Goal: Task Accomplishment & Management: Manage account settings

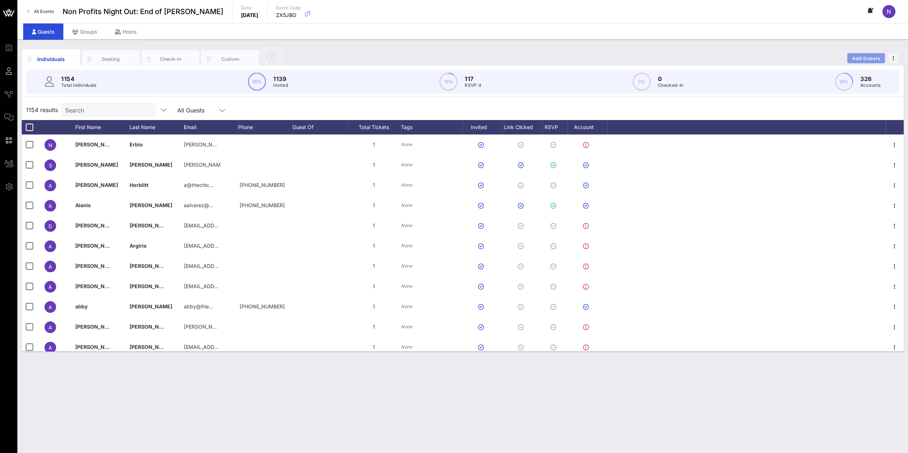
click at [868, 60] on button "Add Guests" at bounding box center [866, 58] width 38 height 10
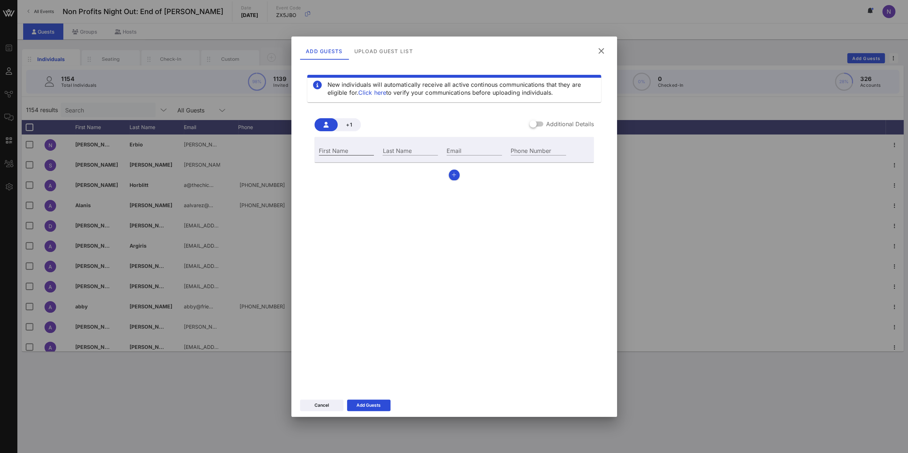
click at [358, 149] on input "First Name" at bounding box center [346, 150] width 55 height 9
type input "[PERSON_NAME]"
type input "[EMAIL_ADDRESS][DOMAIN_NAME]"
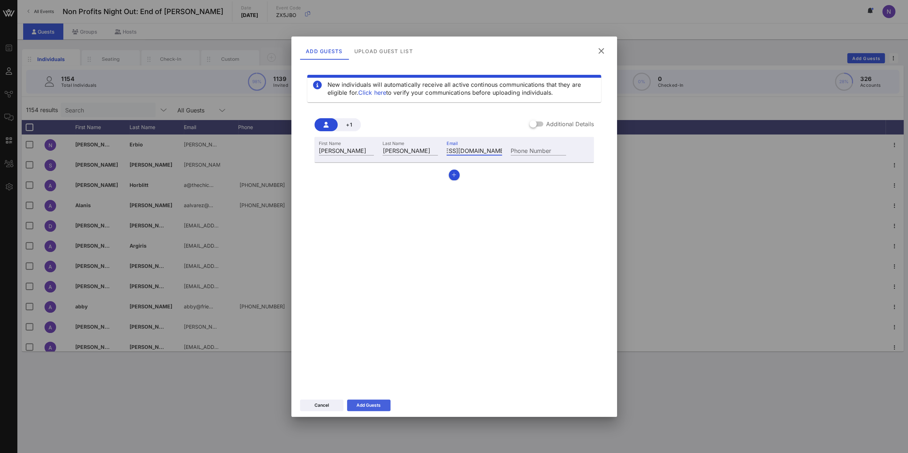
click at [369, 408] on div "Add Guests" at bounding box center [368, 405] width 24 height 7
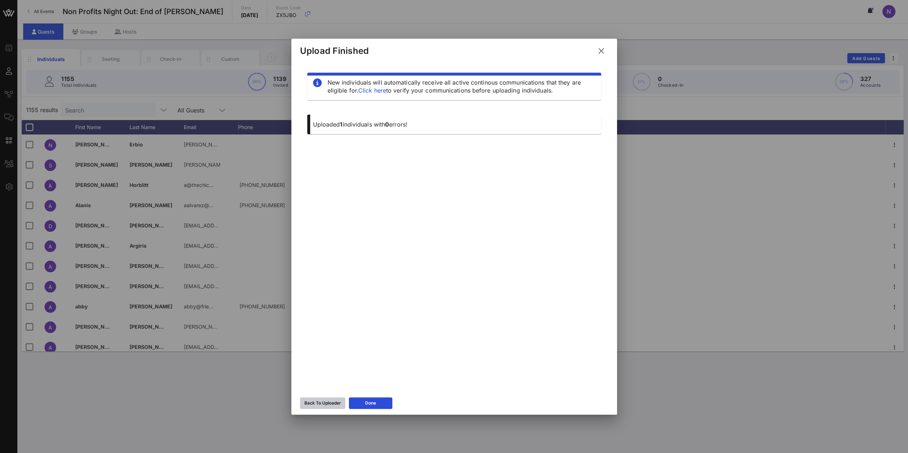
click at [327, 404] on div "Back To Uploader" at bounding box center [322, 403] width 37 height 7
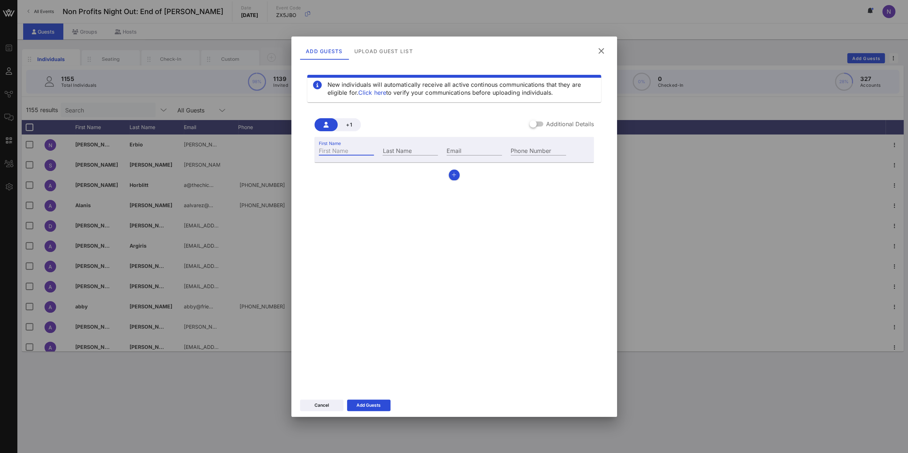
click at [347, 151] on input "First Name" at bounding box center [346, 150] width 55 height 9
click at [339, 144] on label "First Name" at bounding box center [330, 143] width 22 height 5
click at [339, 146] on input "[PERSON_NAME]" at bounding box center [346, 150] width 55 height 9
click at [337, 149] on input "[PERSON_NAME]" at bounding box center [346, 150] width 55 height 9
type input "[PERSON_NAME]"
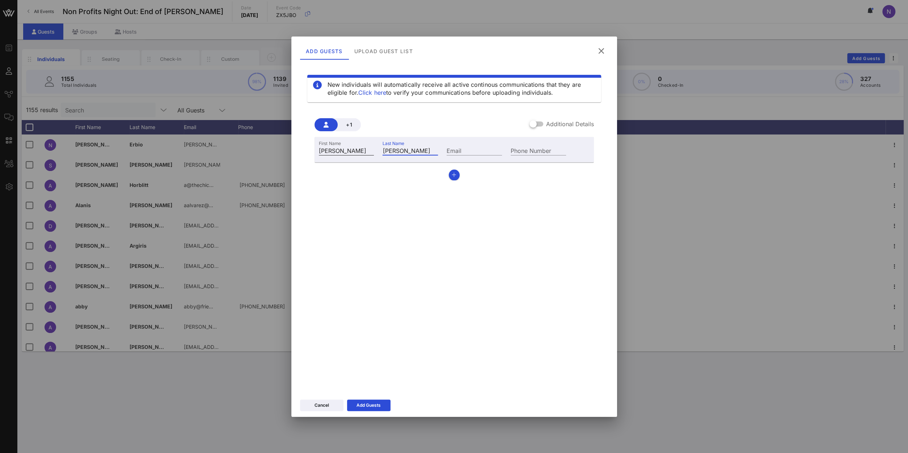
type input "[PERSON_NAME]"
type input "[PERSON_NAME][EMAIL_ADDRESS][PERSON_NAME][DOMAIN_NAME]"
click at [370, 402] on div "Add Guests" at bounding box center [368, 405] width 24 height 7
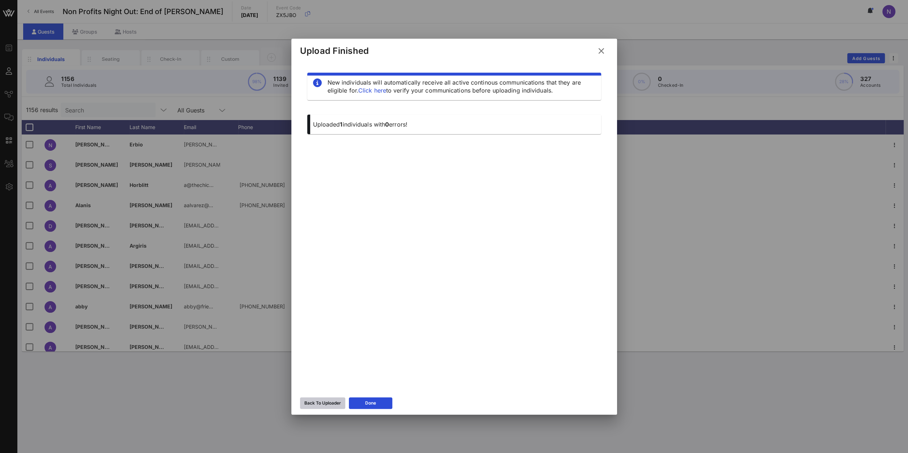
click at [317, 405] on div "Back To Uploader" at bounding box center [322, 403] width 37 height 7
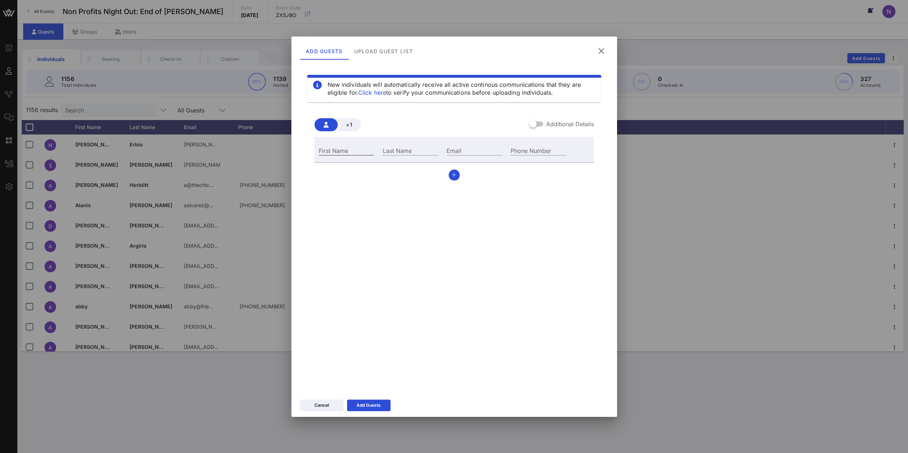
click at [341, 151] on input "First Name" at bounding box center [346, 150] width 55 height 9
type input "[PERSON_NAME]"
type input "Scaruzzi"
type input "[PERSON_NAME][EMAIL_ADDRESS][DOMAIN_NAME]"
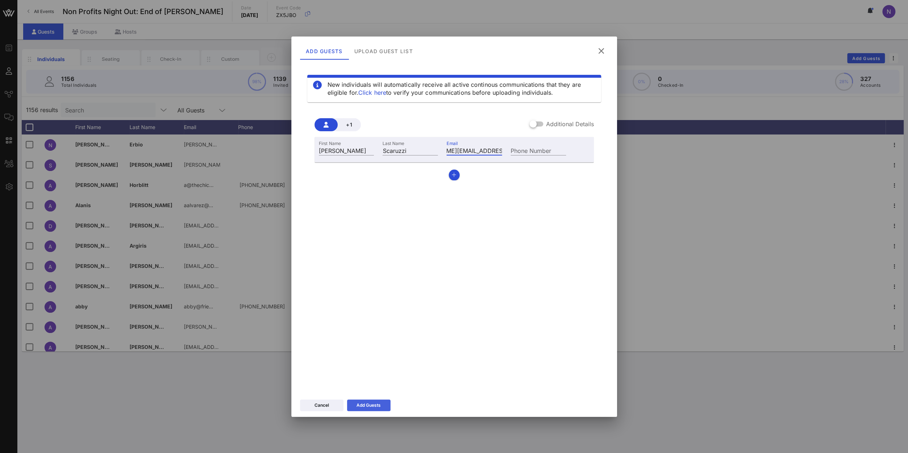
click at [375, 404] on div "Add Guests" at bounding box center [368, 405] width 24 height 7
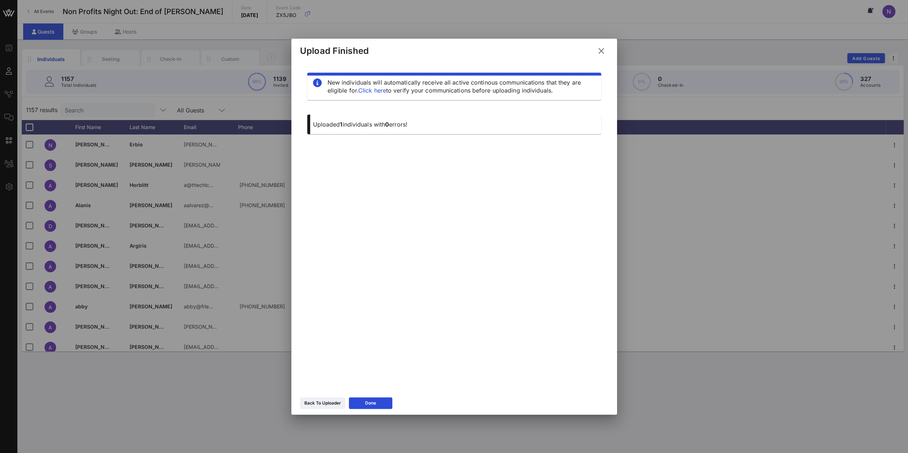
click at [319, 412] on div "Back To Uploader Done" at bounding box center [454, 404] width 326 height 21
click at [322, 402] on icon at bounding box center [322, 403] width 5 height 4
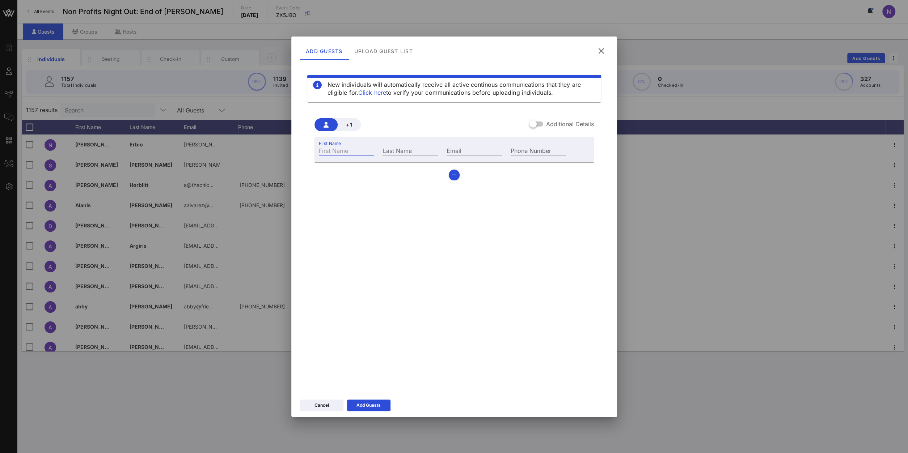
click at [344, 149] on input "First Name" at bounding box center [346, 150] width 55 height 9
type input "Caitlin"
type input "[PERSON_NAME]"
type input "[PERSON_NAME][EMAIL_ADDRESS][PERSON_NAME][DOMAIN_NAME]"
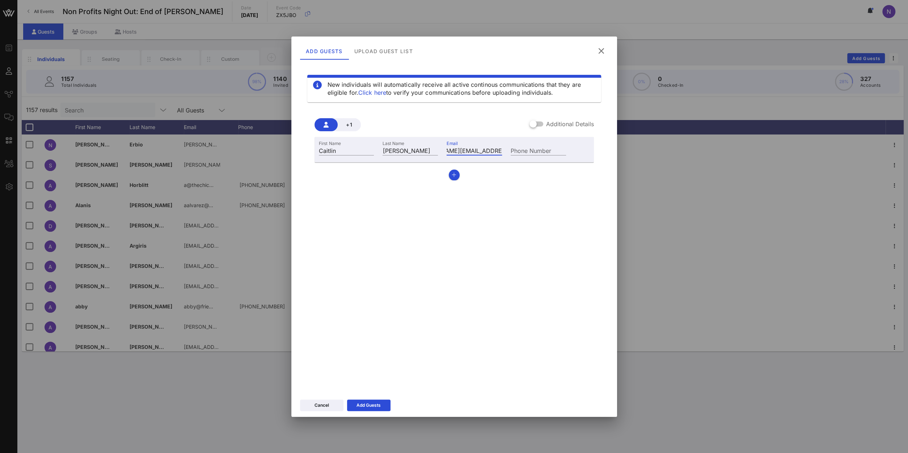
click at [369, 413] on div "Cancel Add Guests" at bounding box center [454, 406] width 326 height 21
click at [366, 407] on div "Add Guests" at bounding box center [368, 405] width 24 height 7
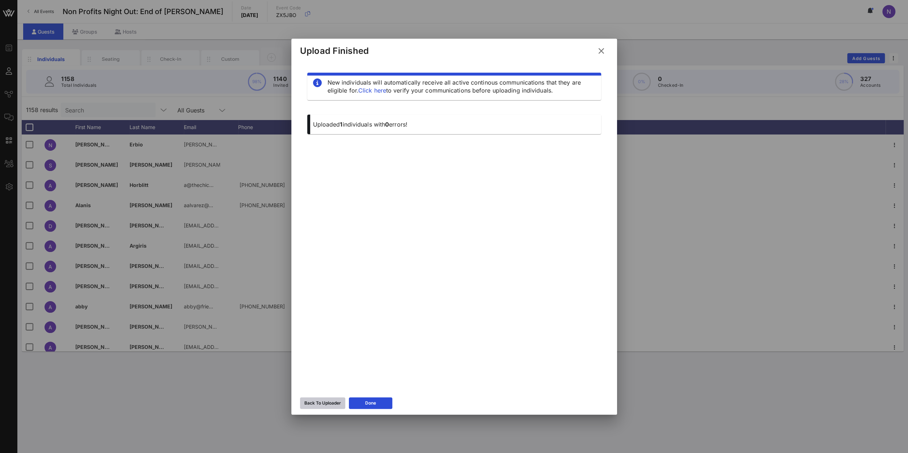
click at [330, 405] on div "Back To Uploader" at bounding box center [322, 403] width 37 height 7
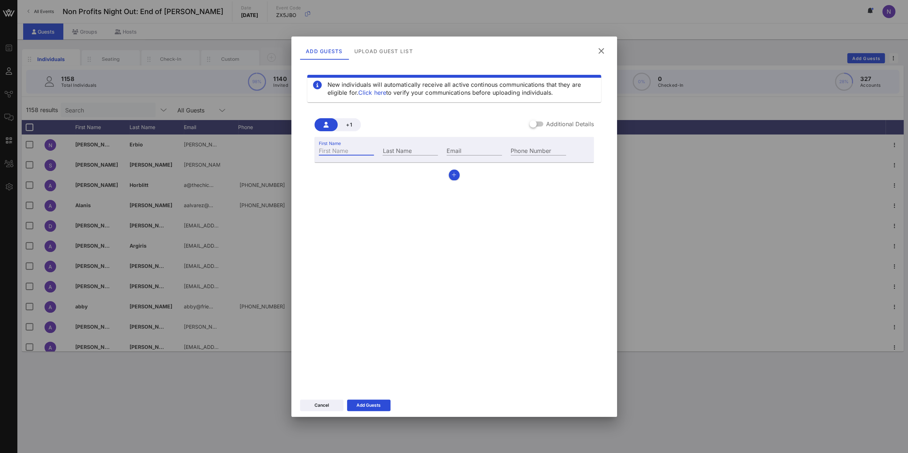
click at [334, 149] on div "First Name" at bounding box center [346, 150] width 55 height 9
type input "[PERSON_NAME]"
type input "[PERSON_NAME] [PERSON_NAME]"
type input "[EMAIL_ADDRESS][DOMAIN_NAME]"
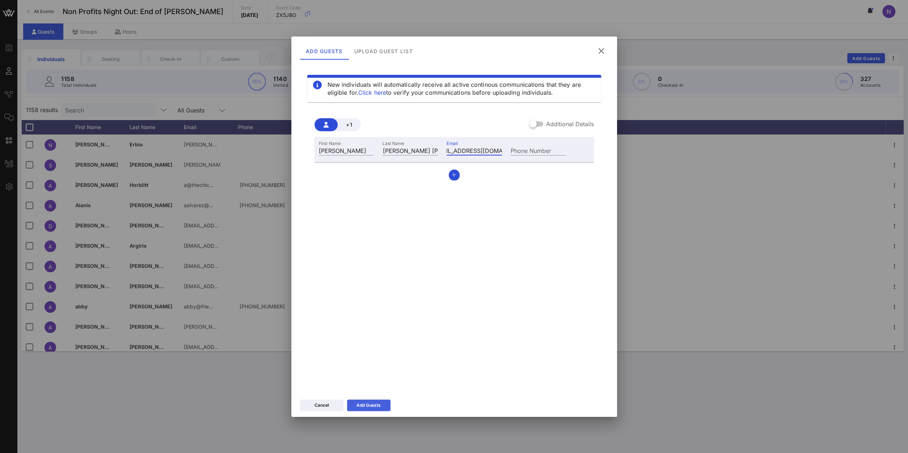
click at [371, 404] on div "Add Guests" at bounding box center [368, 405] width 24 height 7
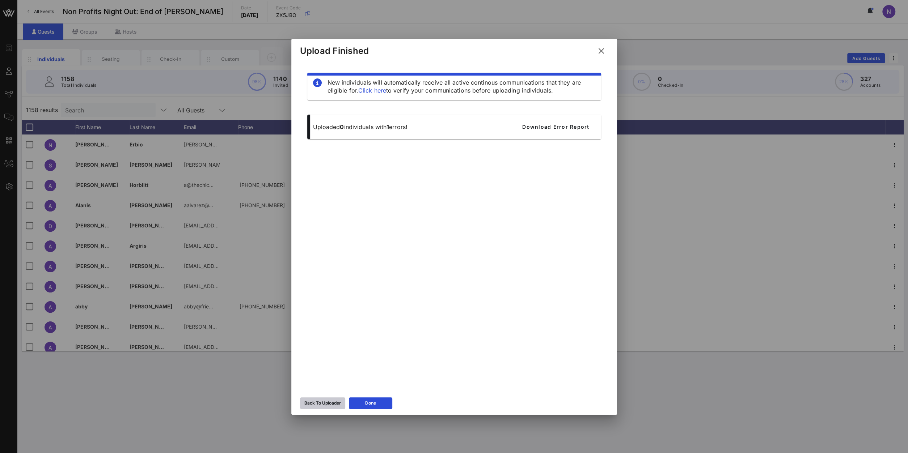
click at [318, 403] on div "Back To Uploader" at bounding box center [322, 403] width 37 height 7
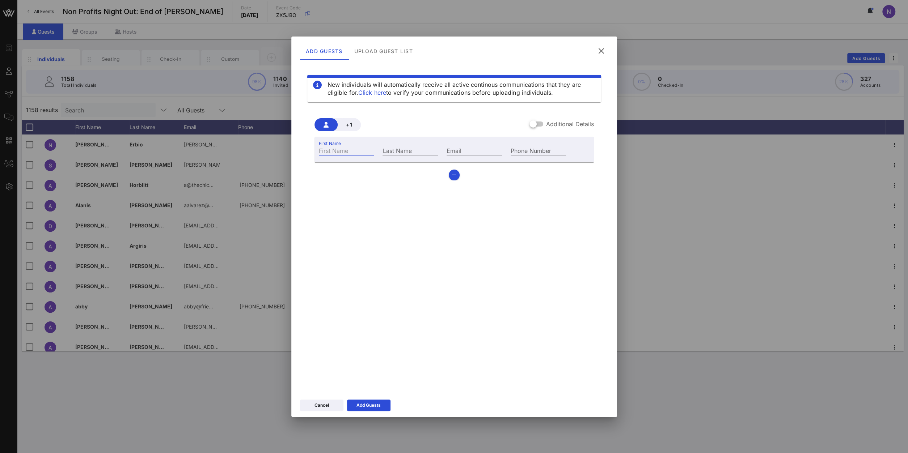
click at [327, 148] on div "First Name" at bounding box center [346, 150] width 55 height 9
type input "Zena"
type input "[PERSON_NAME]"
type input "[EMAIL_ADDRESS][PERSON_NAME][PERSON_NAME][DOMAIN_NAME]"
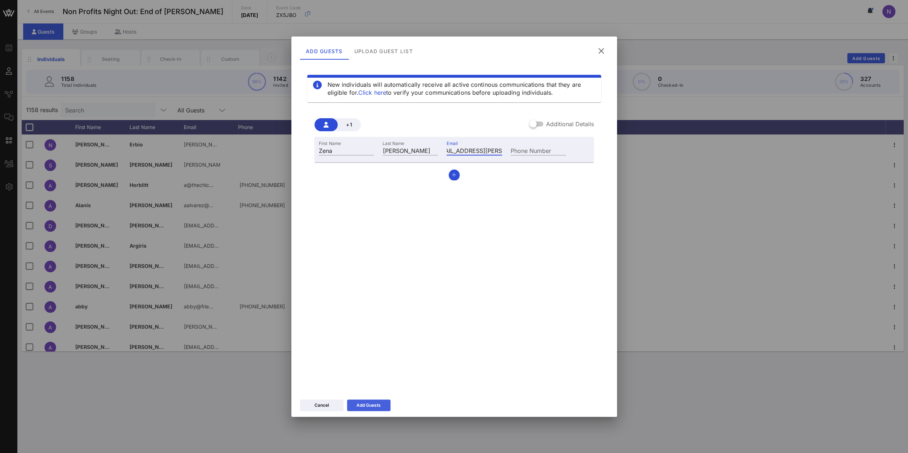
click at [366, 401] on button "Add Guests" at bounding box center [368, 406] width 43 height 12
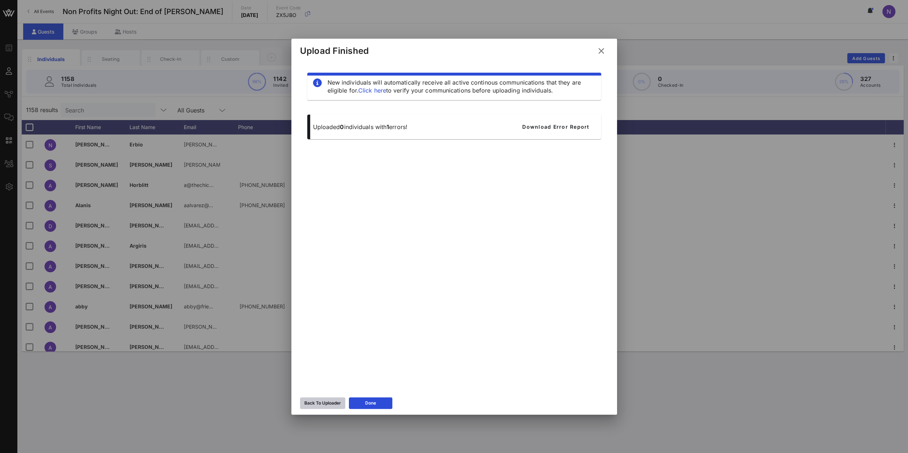
click at [336, 404] on div "Back To Uploader" at bounding box center [322, 403] width 37 height 7
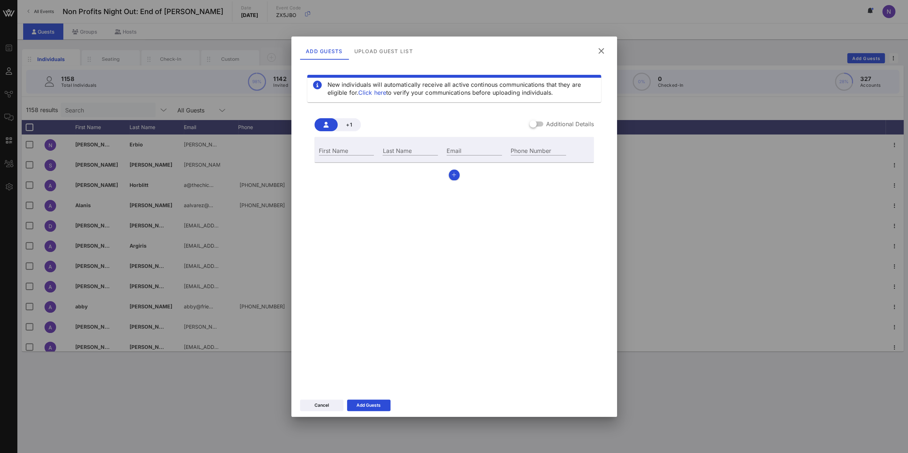
click at [341, 156] on div "First Name" at bounding box center [346, 150] width 64 height 20
click at [341, 154] on input "First Name" at bounding box center [346, 150] width 55 height 9
type input "[PERSON_NAME]"
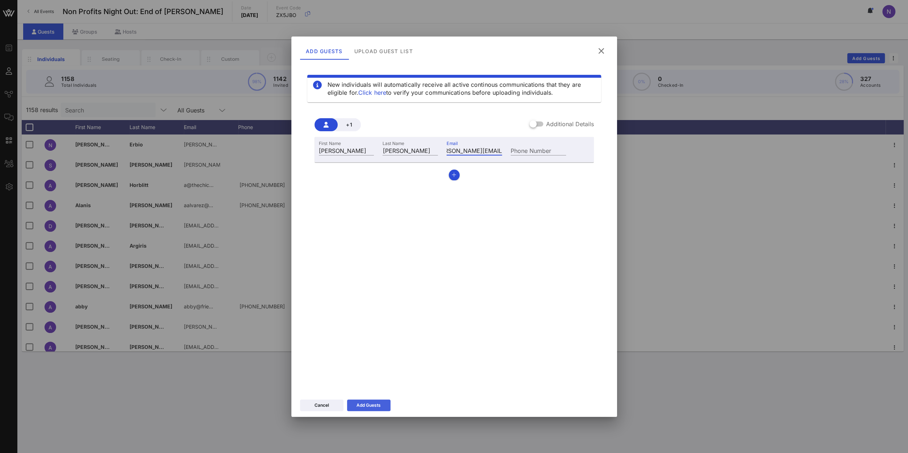
type input "[PERSON_NAME][EMAIL_ADDRESS][PERSON_NAME][PERSON_NAME][DOMAIN_NAME]"
click at [377, 406] on div "Add Guests" at bounding box center [368, 405] width 24 height 7
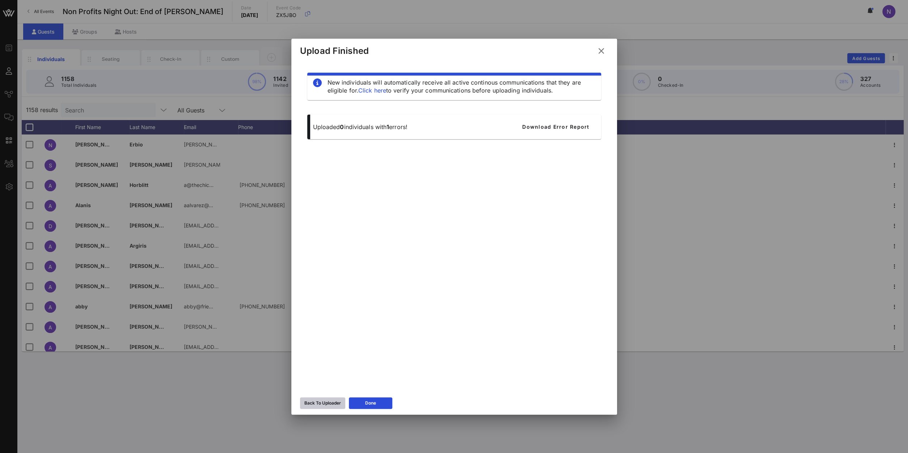
click at [316, 407] on button "Back To Uploader" at bounding box center [322, 404] width 45 height 12
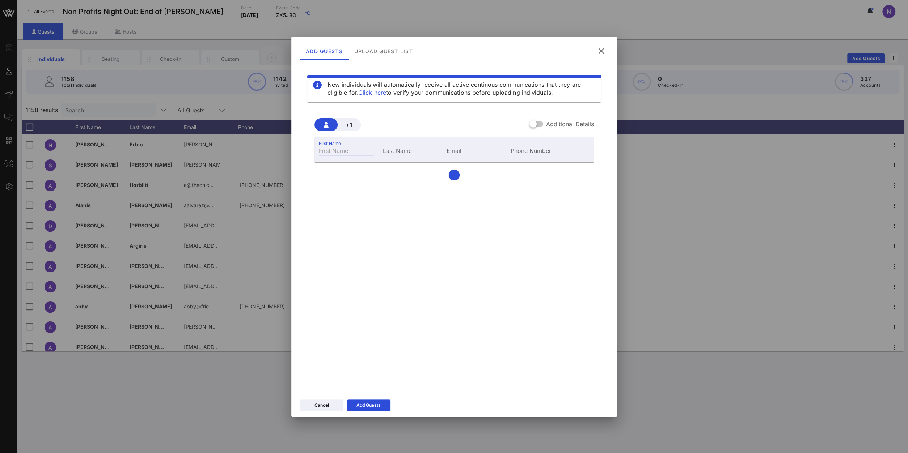
click at [337, 152] on input "First Name" at bounding box center [346, 150] width 55 height 9
type input "[PERSON_NAME]"
type input "[PERSON_NAME][EMAIL_ADDRESS][DOMAIN_NAME]"
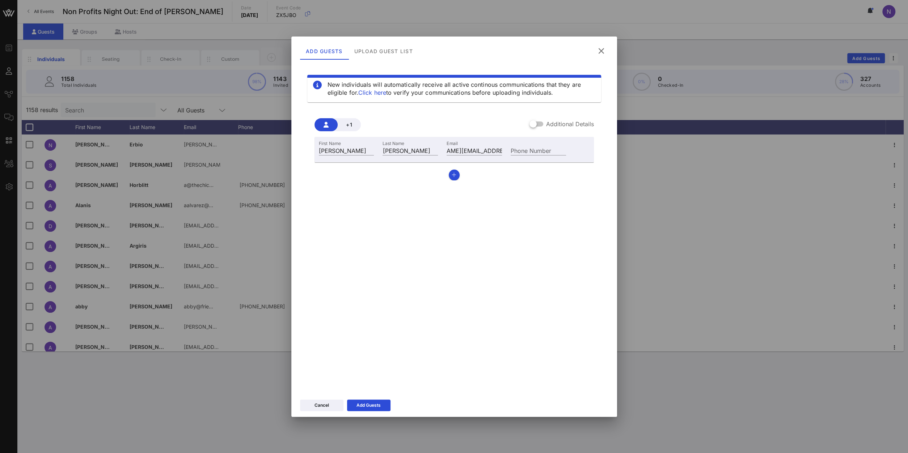
click at [382, 413] on div "Cancel Add Guests" at bounding box center [454, 406] width 326 height 21
click at [383, 401] on button "Add Guests" at bounding box center [368, 406] width 43 height 12
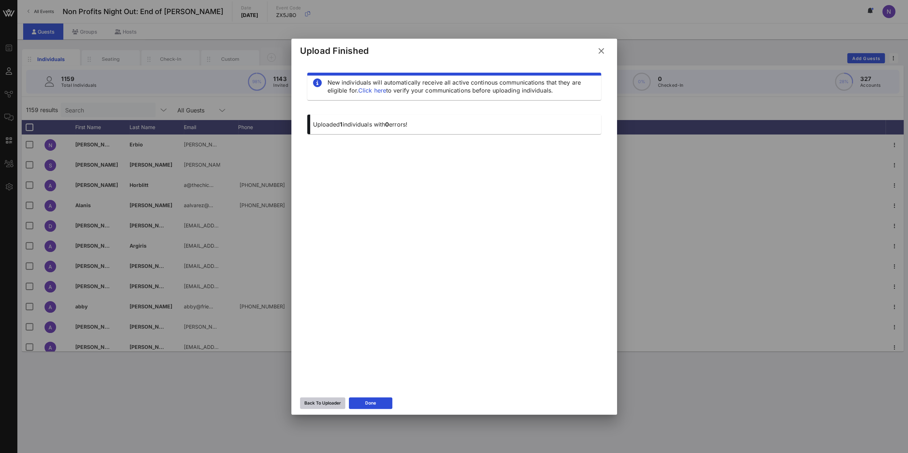
click at [325, 406] on div "Back To Uploader" at bounding box center [322, 403] width 37 height 7
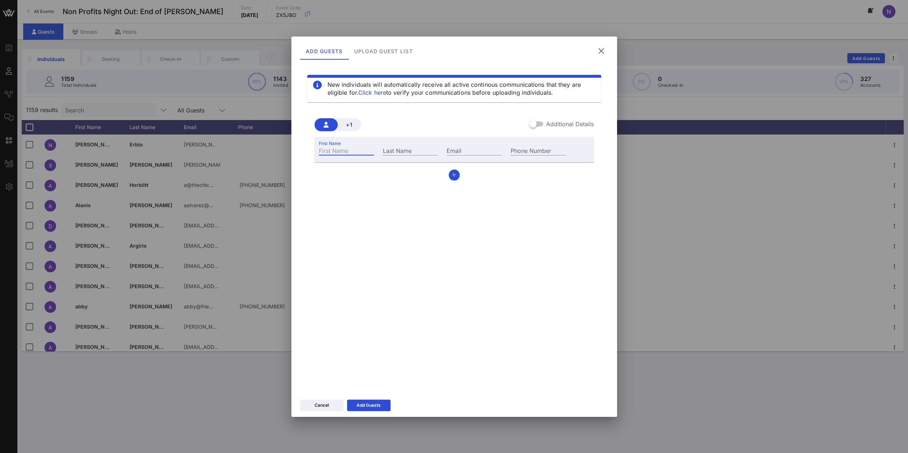
click at [359, 151] on input "First Name" at bounding box center [346, 150] width 55 height 9
type input "[PERSON_NAME]"
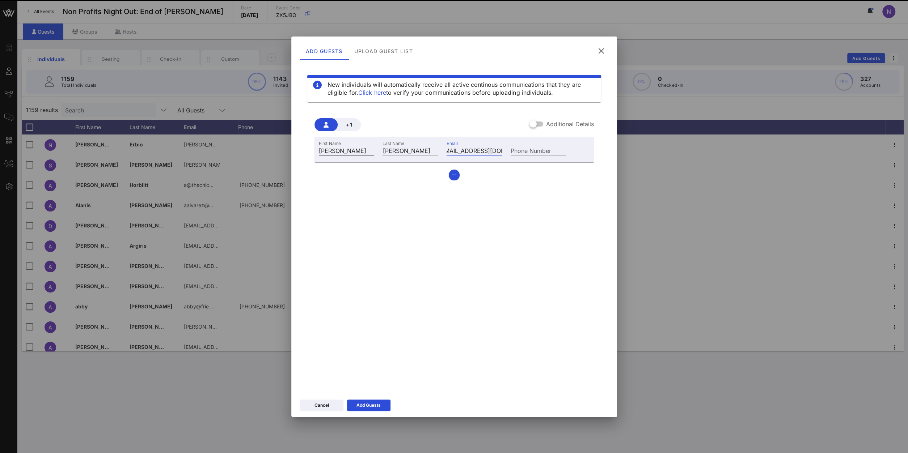
scroll to position [0, 13]
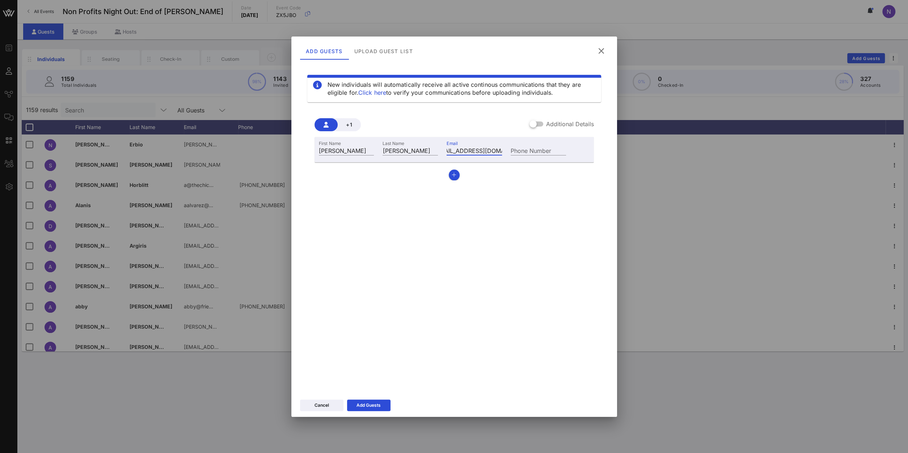
type input "[EMAIL_ADDRESS][DOMAIN_NAME]"
click at [352, 416] on div "Cancel Add Guests" at bounding box center [454, 406] width 326 height 21
click at [366, 401] on button "Add Guests" at bounding box center [368, 406] width 43 height 12
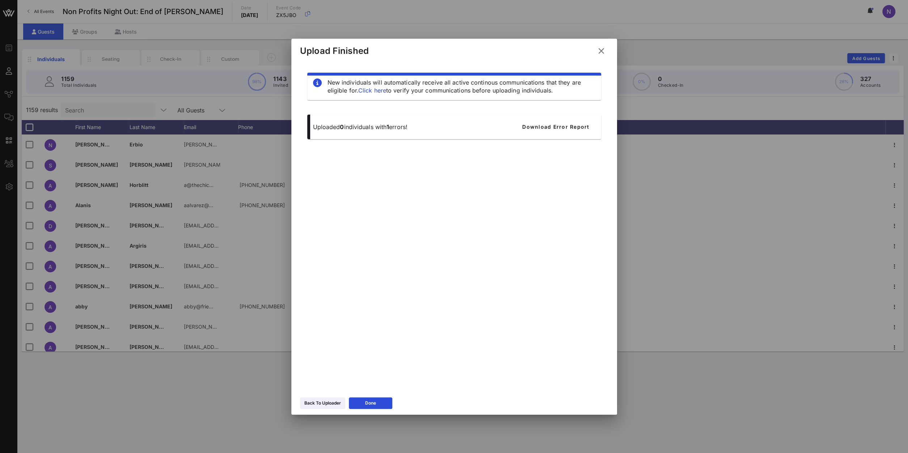
click at [603, 52] on icon at bounding box center [601, 50] width 10 height 9
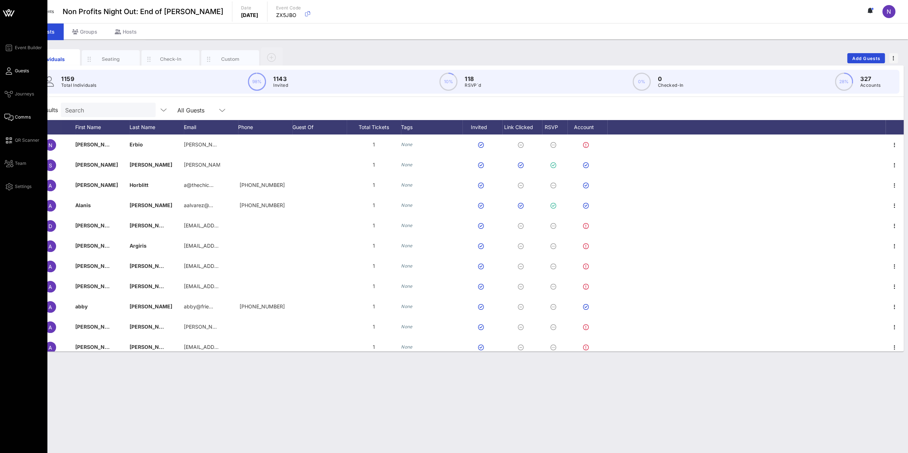
click at [20, 117] on span "Comms" at bounding box center [23, 117] width 16 height 7
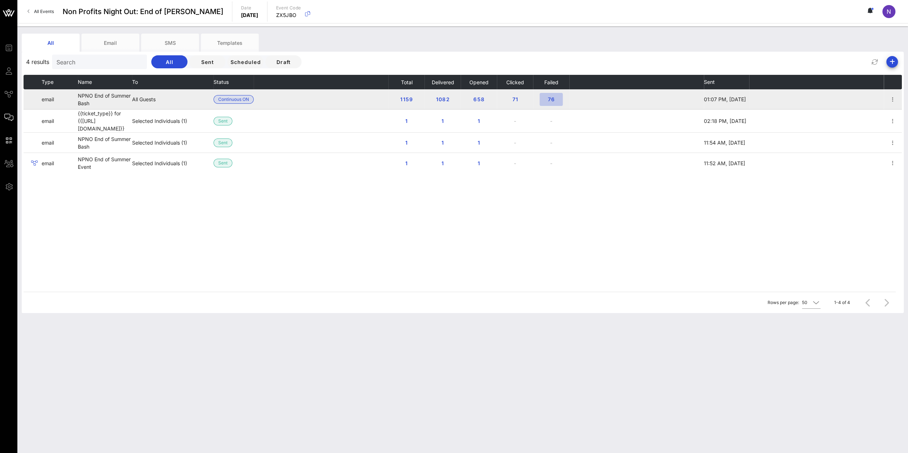
click at [553, 100] on span "76" at bounding box center [551, 99] width 12 height 6
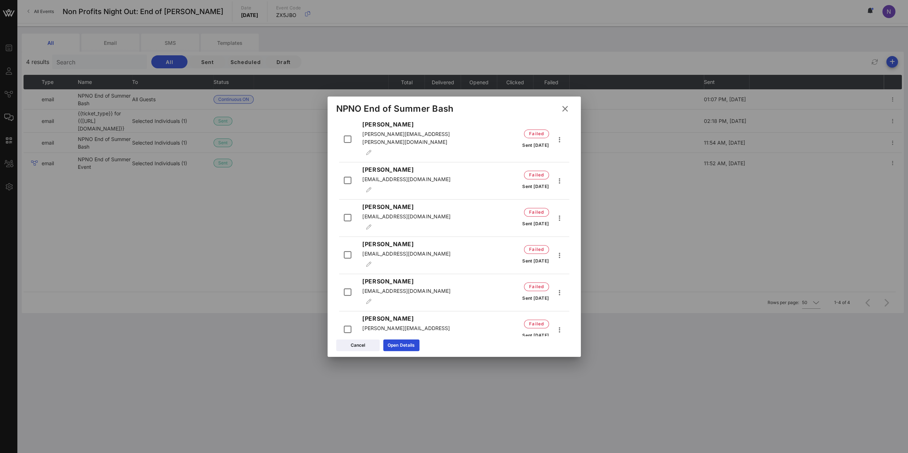
scroll to position [398, 0]
click at [562, 110] on icon at bounding box center [564, 109] width 10 height 10
